Goal: Navigation & Orientation: Find specific page/section

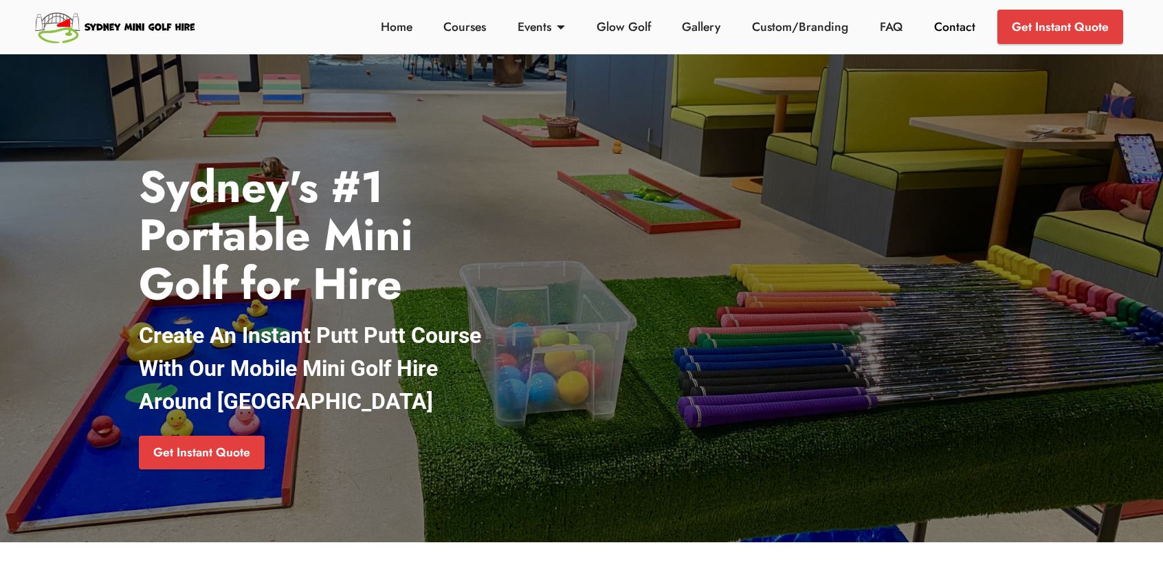
click at [943, 25] on link "Contact" at bounding box center [954, 27] width 49 height 18
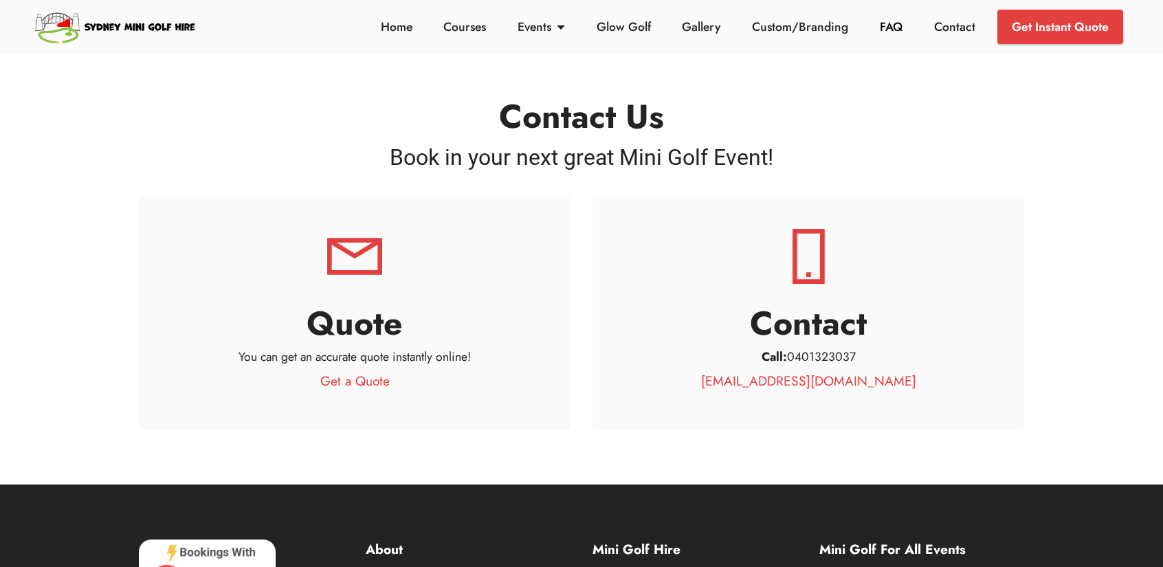
click at [890, 31] on link "FAQ" at bounding box center [891, 27] width 30 height 18
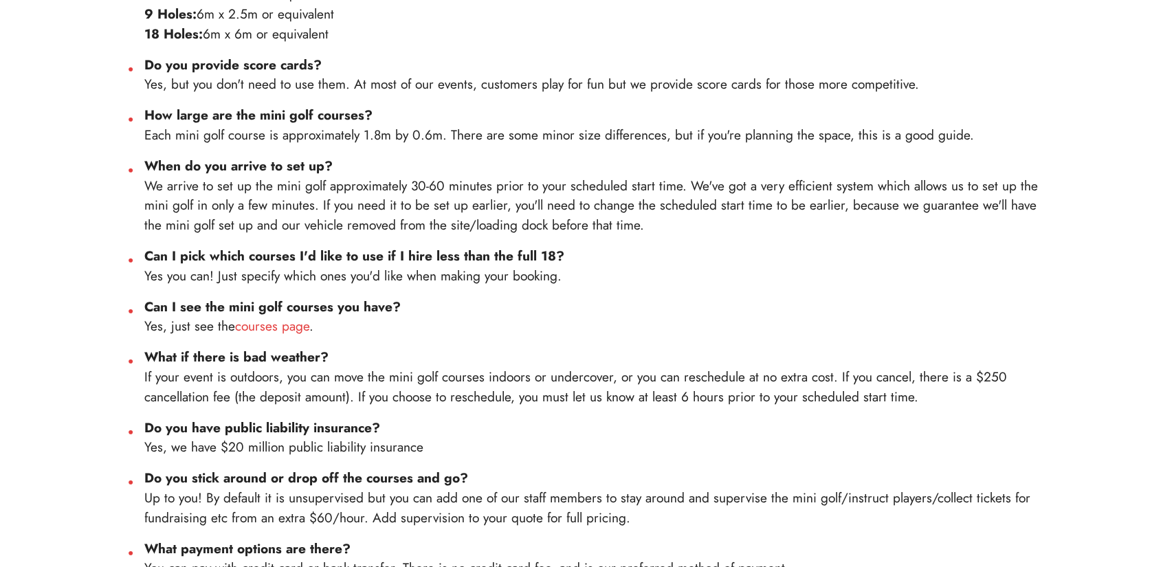
scroll to position [635, 0]
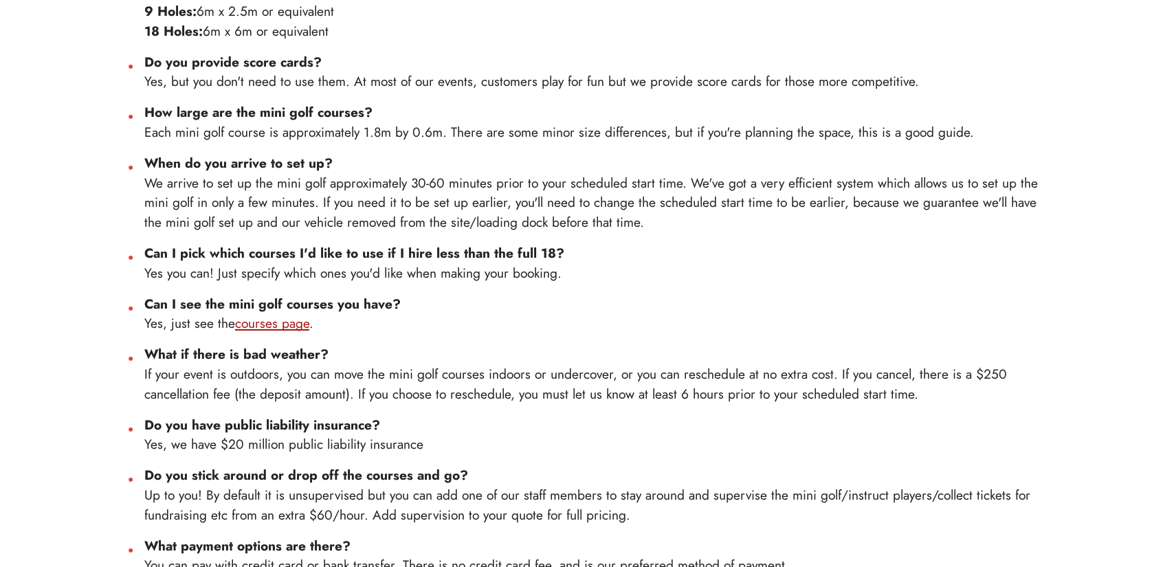
click at [281, 326] on link "courses page" at bounding box center [272, 322] width 74 height 19
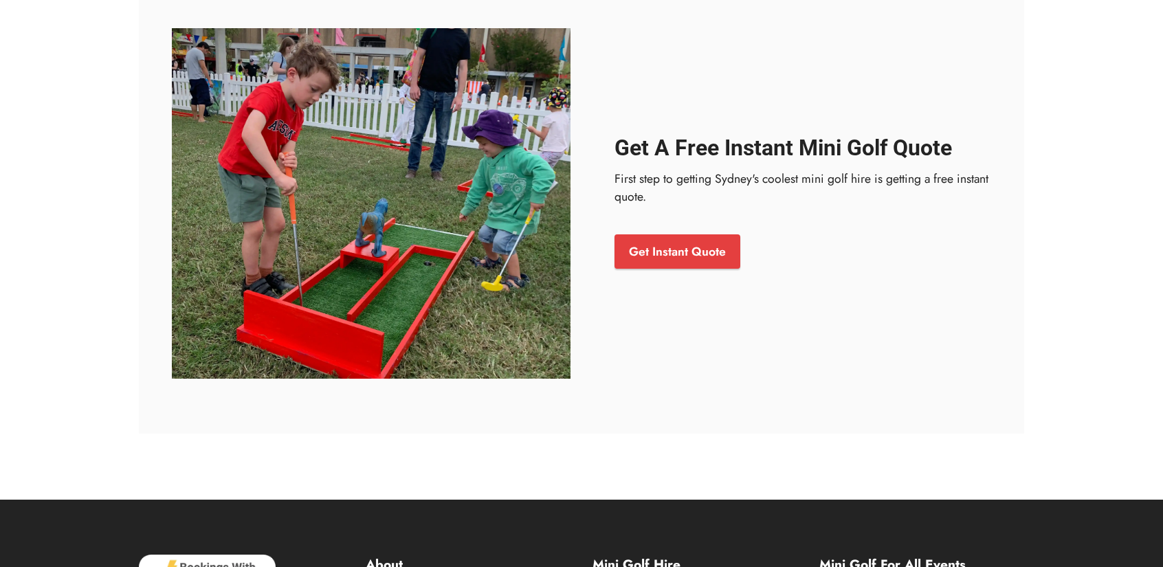
scroll to position [5441, 0]
